Goal: Information Seeking & Learning: Learn about a topic

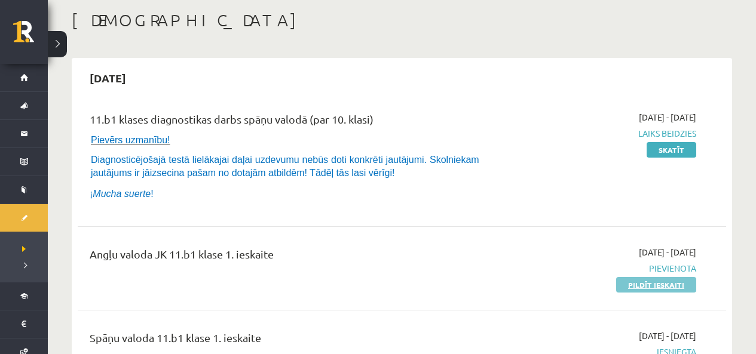
scroll to position [60, 0]
click at [630, 286] on link "Pildīt ieskaiti" at bounding box center [656, 285] width 80 height 16
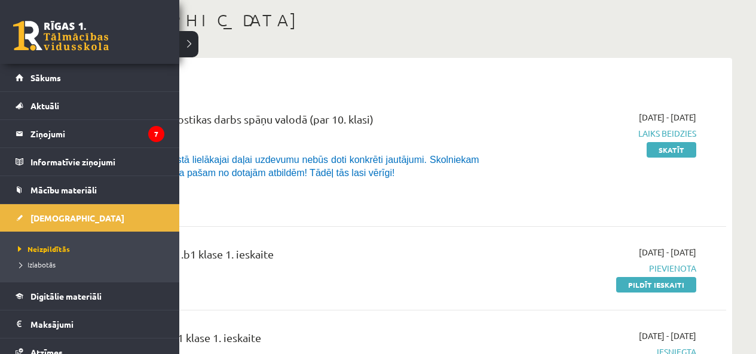
click at [51, 44] on link at bounding box center [61, 36] width 96 height 30
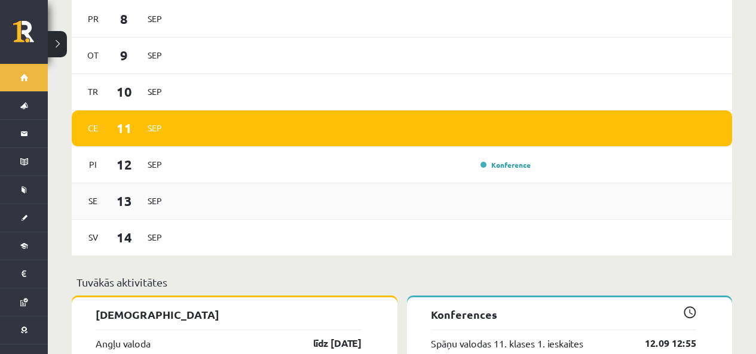
scroll to position [956, 0]
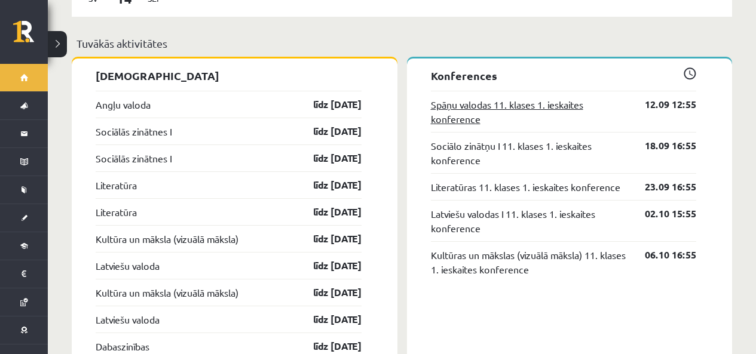
click at [490, 103] on link "Spāņu valodas 11. klases 1. ieskaites konference" at bounding box center [529, 111] width 197 height 29
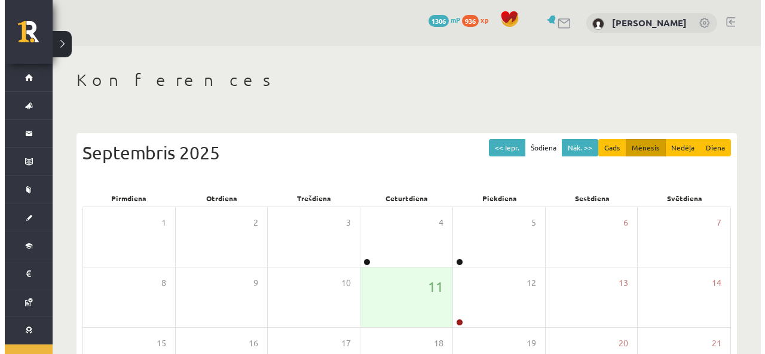
scroll to position [179, 0]
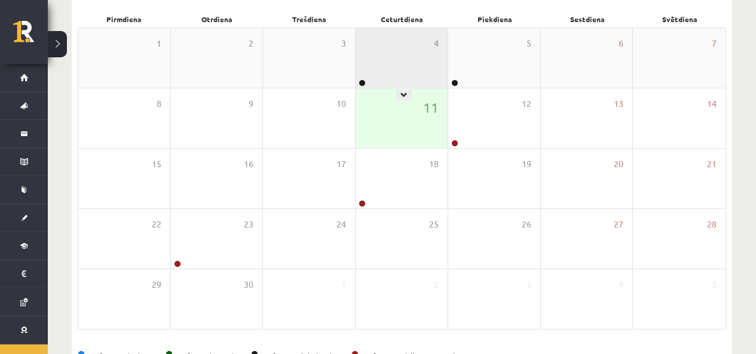
click at [399, 75] on div "4" at bounding box center [402, 58] width 92 height 60
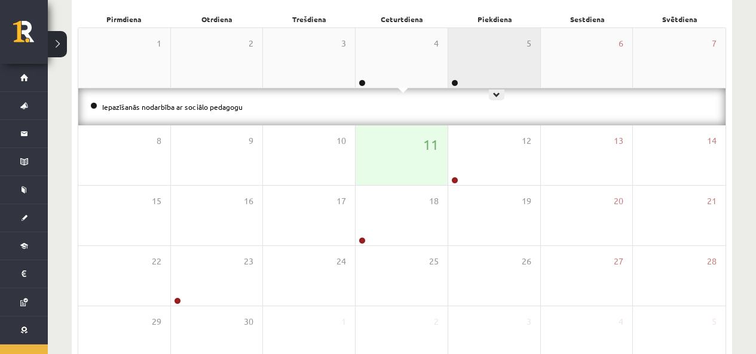
click at [461, 64] on div "5" at bounding box center [494, 58] width 92 height 60
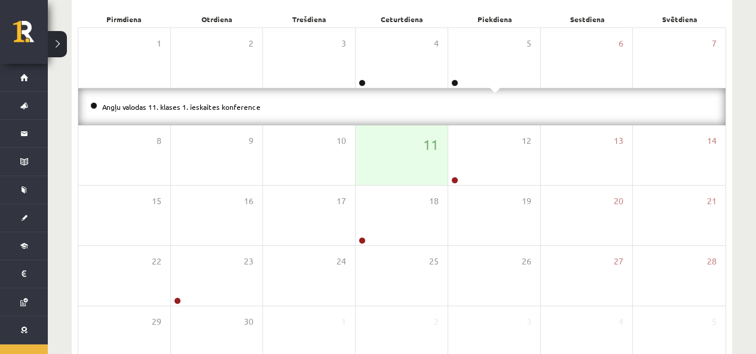
click at [231, 99] on div "Angļu valodas 11. klases 1. ieskaites konference" at bounding box center [401, 106] width 647 height 37
click at [226, 113] on li "Angļu valodas 11. klases 1. ieskaites konference" at bounding box center [401, 106] width 623 height 13
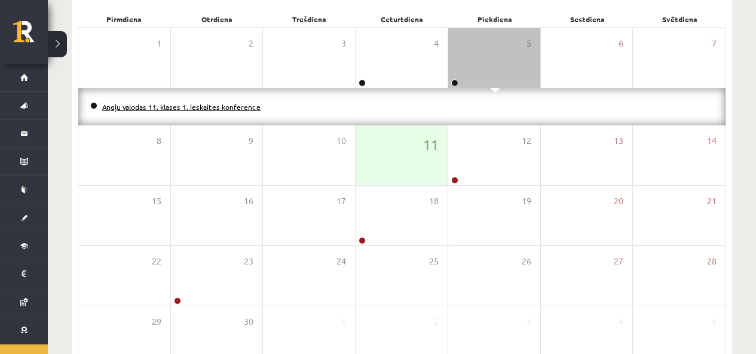
click at [233, 105] on link "Angļu valodas 11. klases 1. ieskaites konference" at bounding box center [181, 107] width 158 height 10
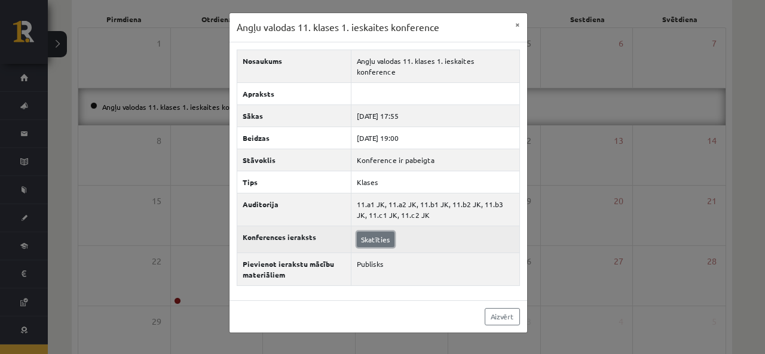
click at [381, 247] on link "Skatīties" at bounding box center [376, 240] width 38 height 16
